Goal: Task Accomplishment & Management: Manage account settings

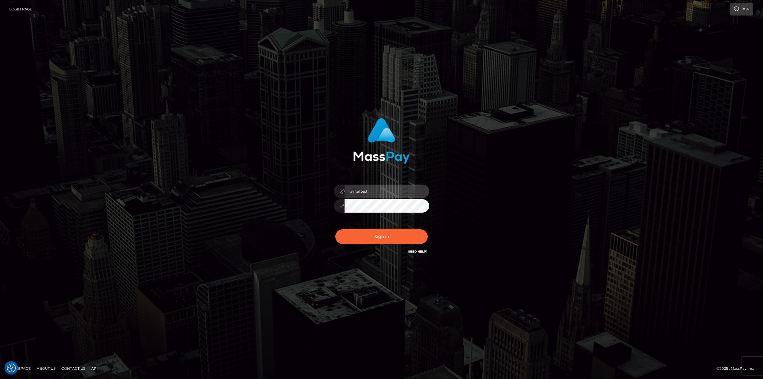
click at [422, 191] on input "avital.test" at bounding box center [386, 190] width 85 height 13
click at [421, 192] on input "avital.demo" at bounding box center [386, 190] width 85 height 13
type input "avital.dev"
click at [386, 239] on button "Sign in" at bounding box center [381, 236] width 92 height 15
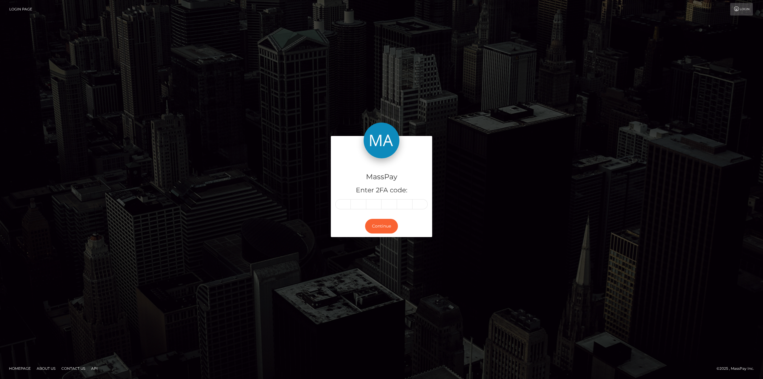
click at [342, 205] on input "text" at bounding box center [342, 204] width 15 height 10
type input "8"
type input "7"
type input "4"
type input "5"
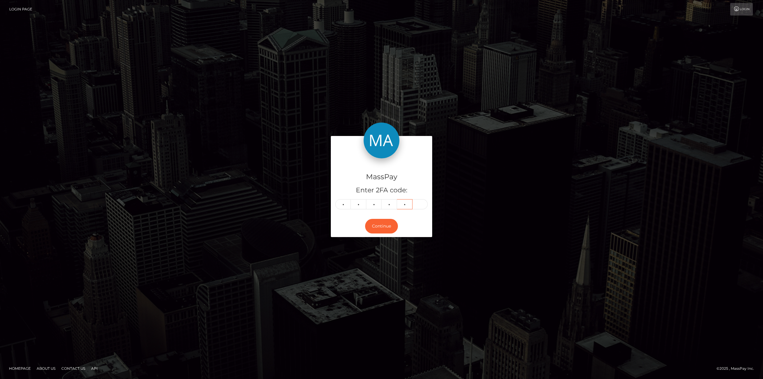
type input "6"
type input "2"
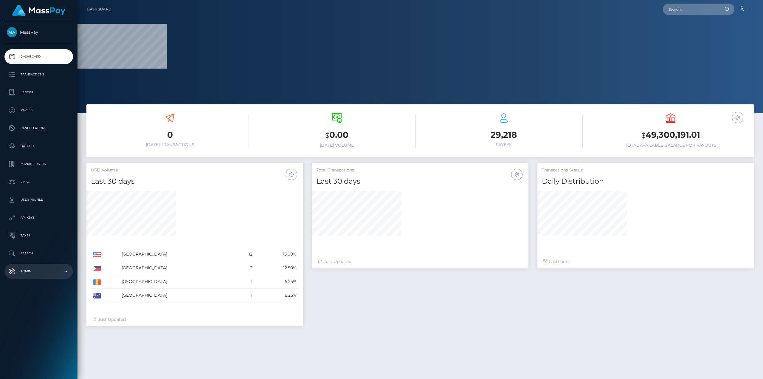
click at [60, 275] on p "Admin" at bounding box center [39, 271] width 64 height 9
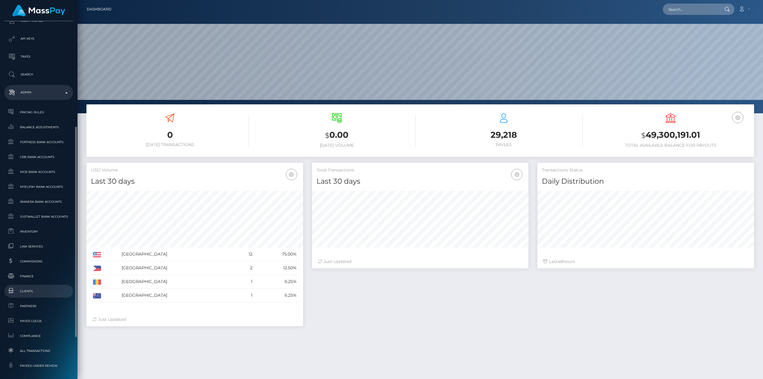
scroll to position [106, 216]
click at [33, 290] on span "Clients" at bounding box center [39, 290] width 64 height 7
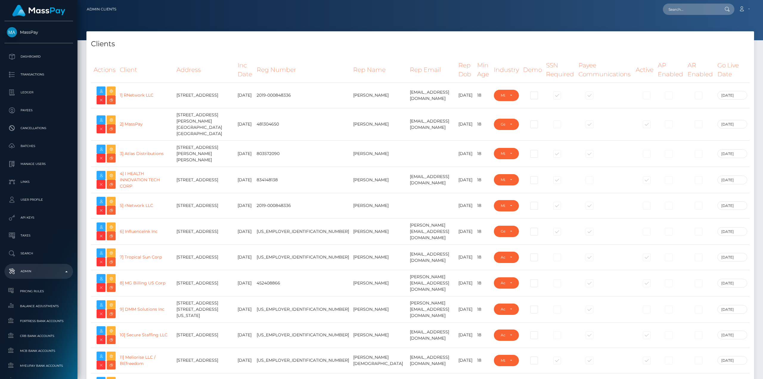
select select "223"
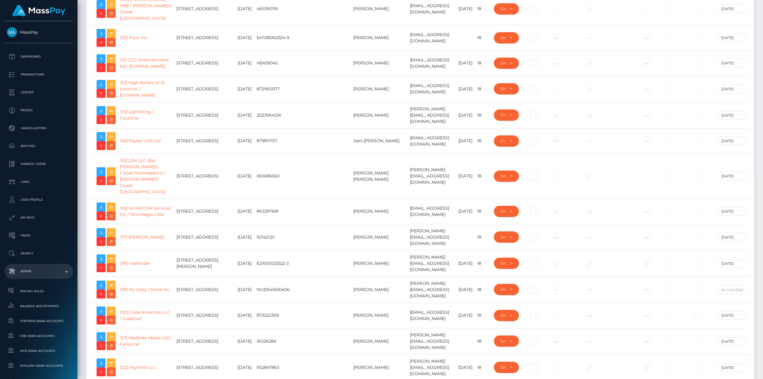
scroll to position [8679, 0]
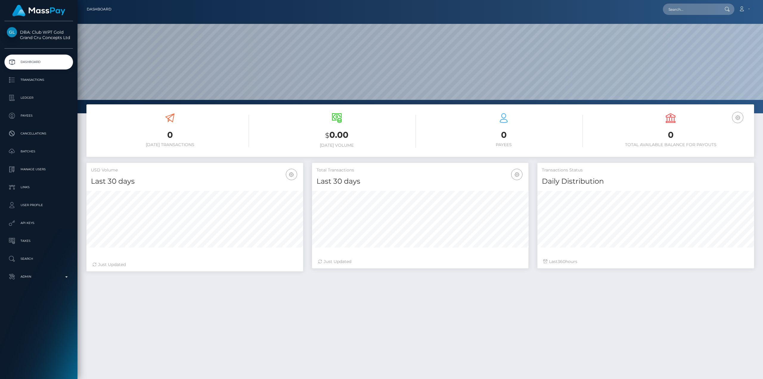
scroll to position [106, 216]
click at [29, 170] on p "Manage Users" at bounding box center [39, 169] width 64 height 9
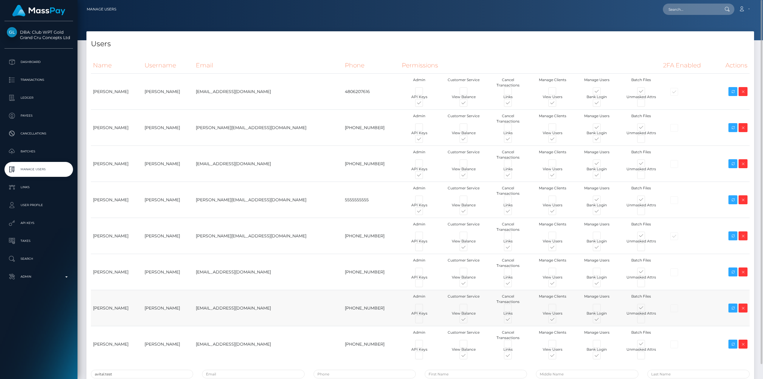
drag, startPoint x: 212, startPoint y: 273, endPoint x: 166, endPoint y: 274, distance: 46.2
click at [166, 290] on td "Evagoras Papafylaktou" at bounding box center [168, 308] width 52 height 36
click at [189, 290] on td "Evagoras Papafylaktou" at bounding box center [168, 308] width 52 height 36
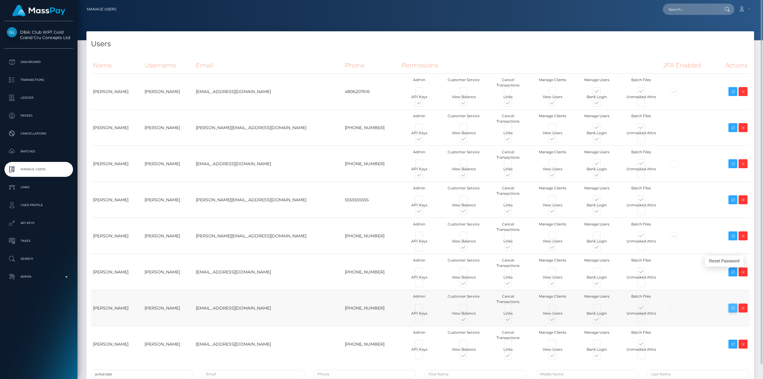
click at [731, 304] on icon at bounding box center [732, 307] width 7 height 7
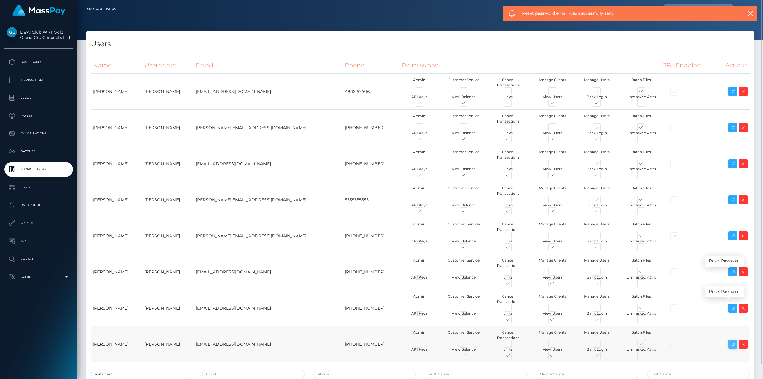
click at [733, 340] on icon at bounding box center [732, 343] width 7 height 7
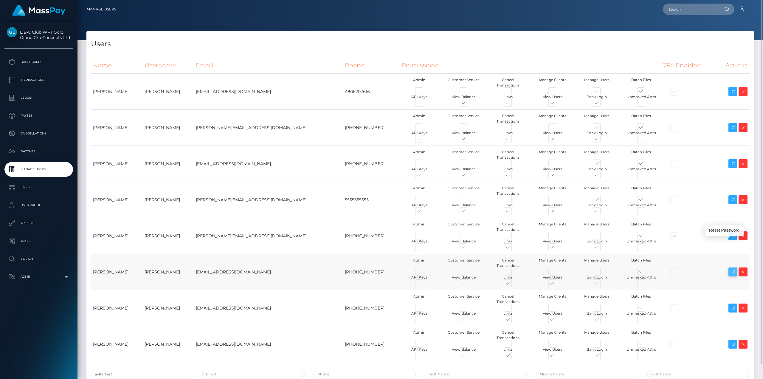
click at [733, 268] on icon at bounding box center [732, 271] width 7 height 7
click at [48, 206] on p "User Profile" at bounding box center [39, 204] width 64 height 9
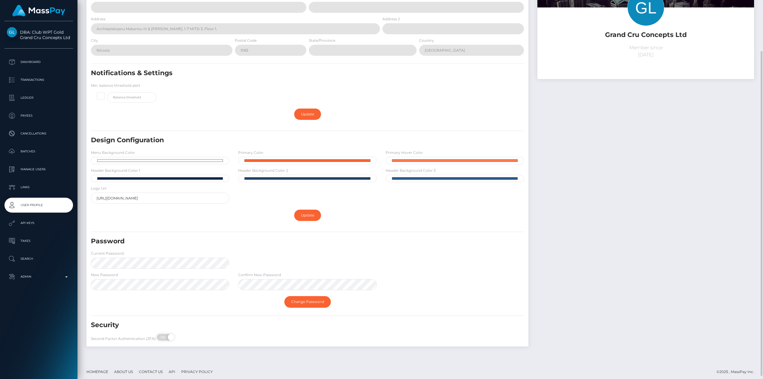
scroll to position [63, 0]
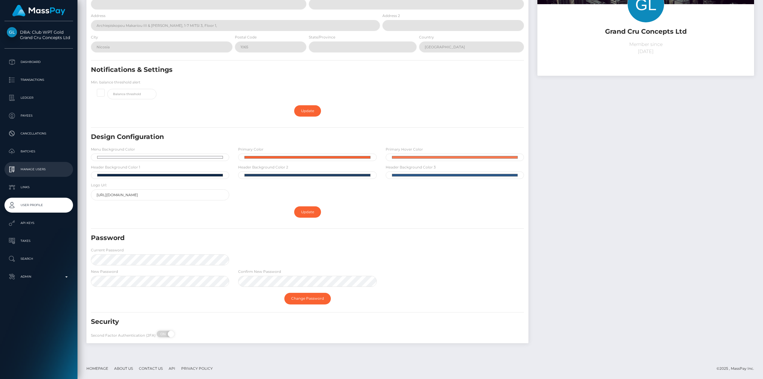
click at [35, 169] on p "Manage Users" at bounding box center [39, 169] width 64 height 9
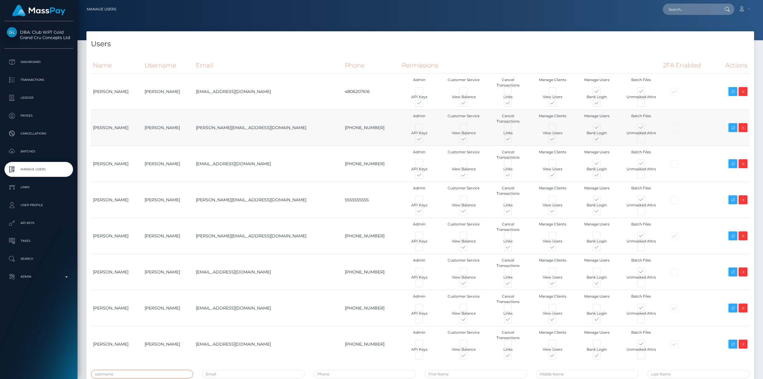
type input "avital.test"
